Goal: Navigation & Orientation: Find specific page/section

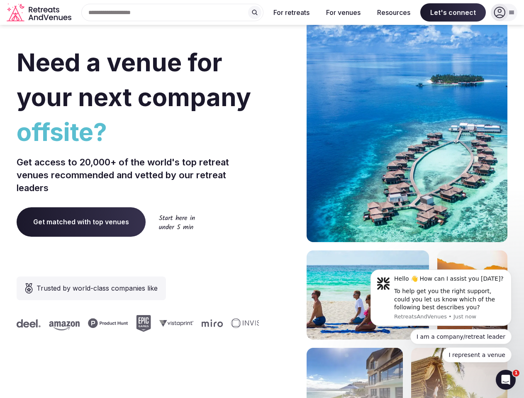
click at [262, 199] on div "Need a venue for your next company offsite? Get access to 20,000+ of the world'…" at bounding box center [262, 248] width 491 height 500
click at [173, 12] on div "Search Popular Destinations [GEOGRAPHIC_DATA], [GEOGRAPHIC_DATA] [GEOGRAPHIC_DA…" at bounding box center [169, 12] width 189 height 17
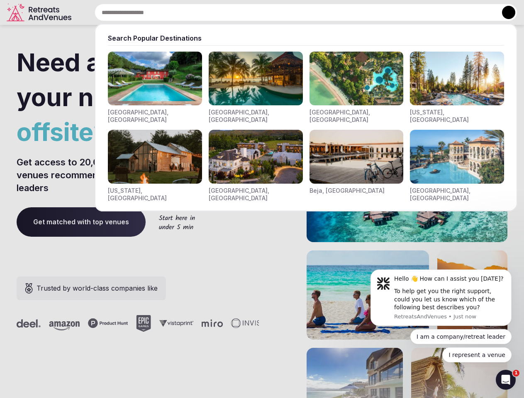
click at [255, 12] on input "text" at bounding box center [306, 12] width 423 height 17
click at [292, 12] on input "text" at bounding box center [306, 12] width 423 height 17
click at [343, 12] on input "text" at bounding box center [306, 12] width 423 height 17
click at [394, 12] on input "text" at bounding box center [306, 12] width 423 height 17
click at [453, 12] on input "text" at bounding box center [306, 12] width 423 height 17
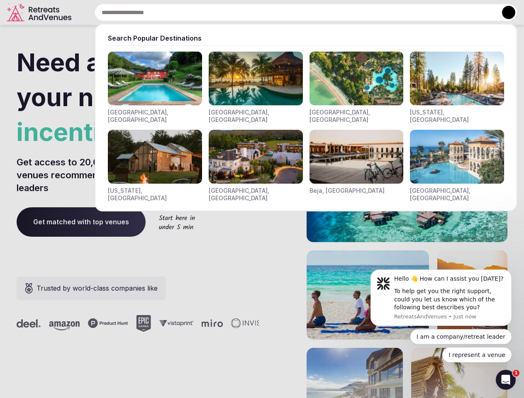
click at [504, 12] on button at bounding box center [508, 12] width 13 height 13
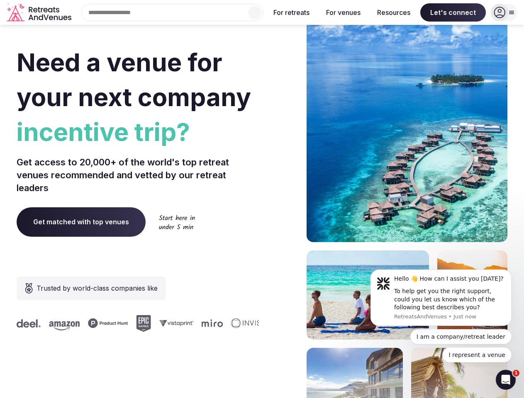
click at [441, 298] on div "To help get you the right support, could you let us know which of the following…" at bounding box center [449, 300] width 111 height 24
click at [513, 272] on section "Need a venue for your next company incentive trip? Get access to 20,000+ of the…" at bounding box center [262, 248] width 524 height 500
